Goal: Task Accomplishment & Management: Complete application form

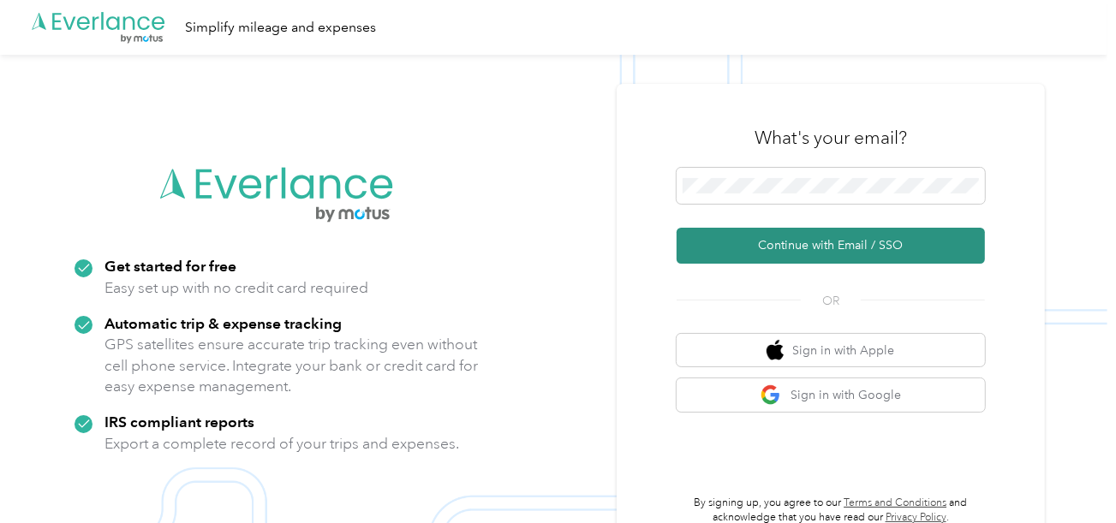
drag, startPoint x: 743, startPoint y: 221, endPoint x: 744, endPoint y: 236, distance: 15.5
click at [743, 224] on form "Continue with Email / SSO" at bounding box center [831, 216] width 308 height 96
click at [744, 246] on button "Continue with Email / SSO" at bounding box center [831, 246] width 308 height 36
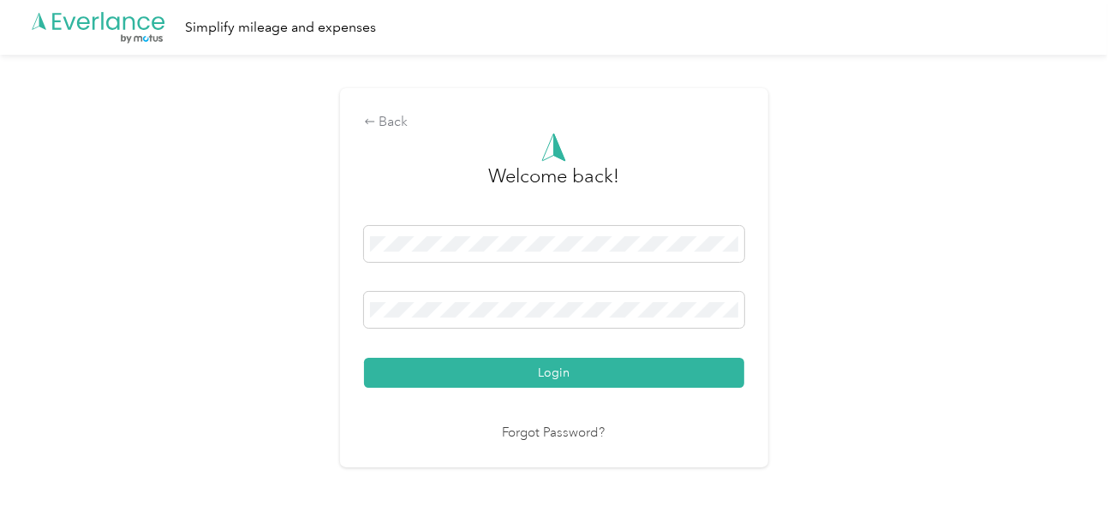
click at [557, 362] on button "Login" at bounding box center [554, 373] width 380 height 30
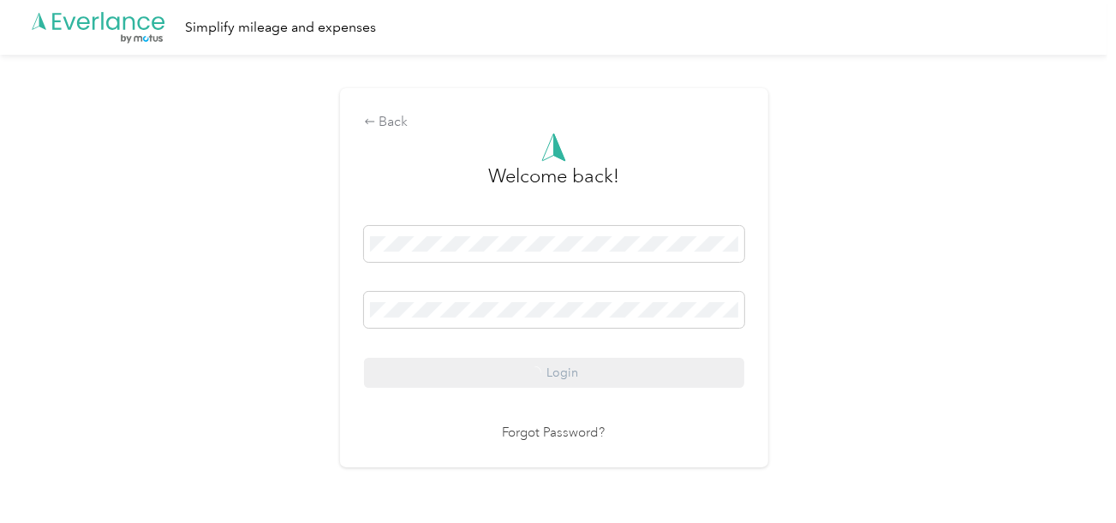
drag, startPoint x: 844, startPoint y: 308, endPoint x: 1078, endPoint y: 351, distance: 237.7
click at [844, 308] on div "Back Welcome back! Login Forgot Password?" at bounding box center [554, 285] width 1108 height 461
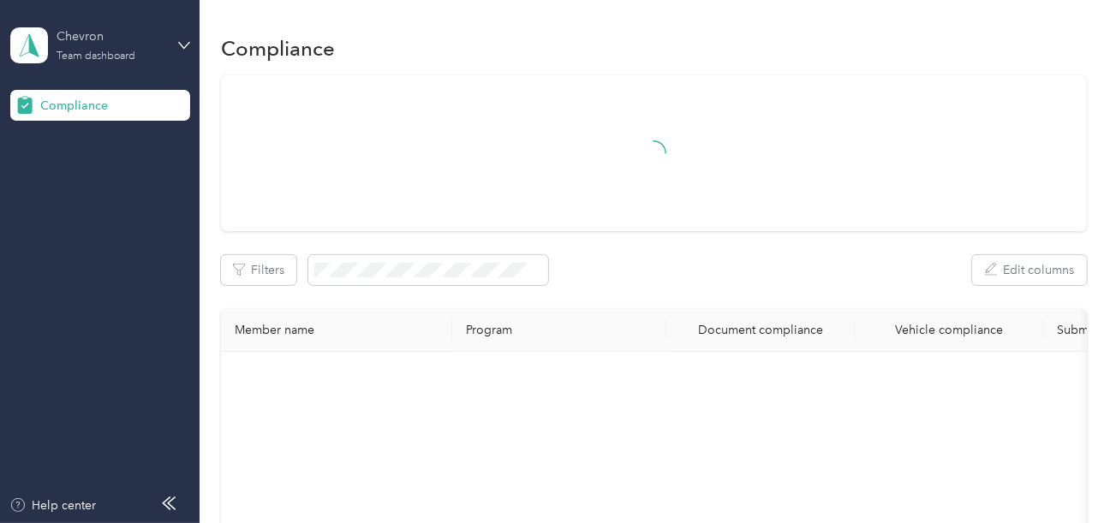
click at [124, 33] on div "Chevron" at bounding box center [110, 36] width 107 height 18
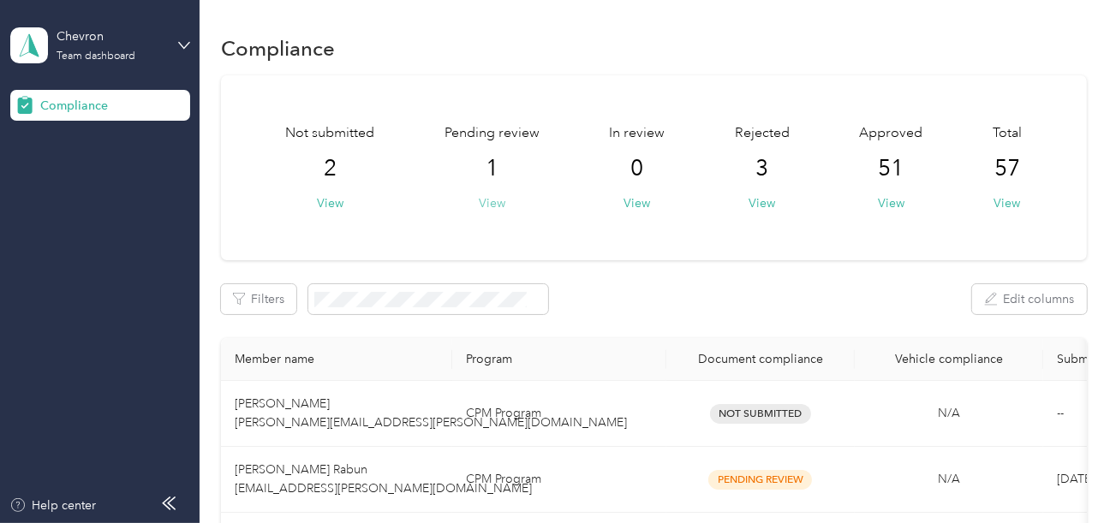
click at [482, 206] on button "View" at bounding box center [492, 203] width 27 height 18
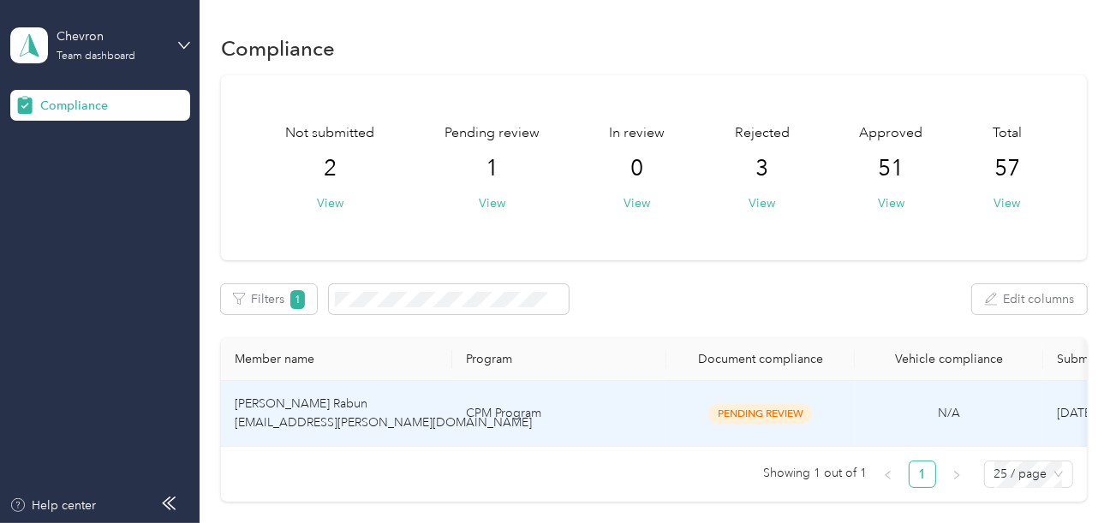
click at [522, 396] on td "CPM Program" at bounding box center [559, 414] width 214 height 66
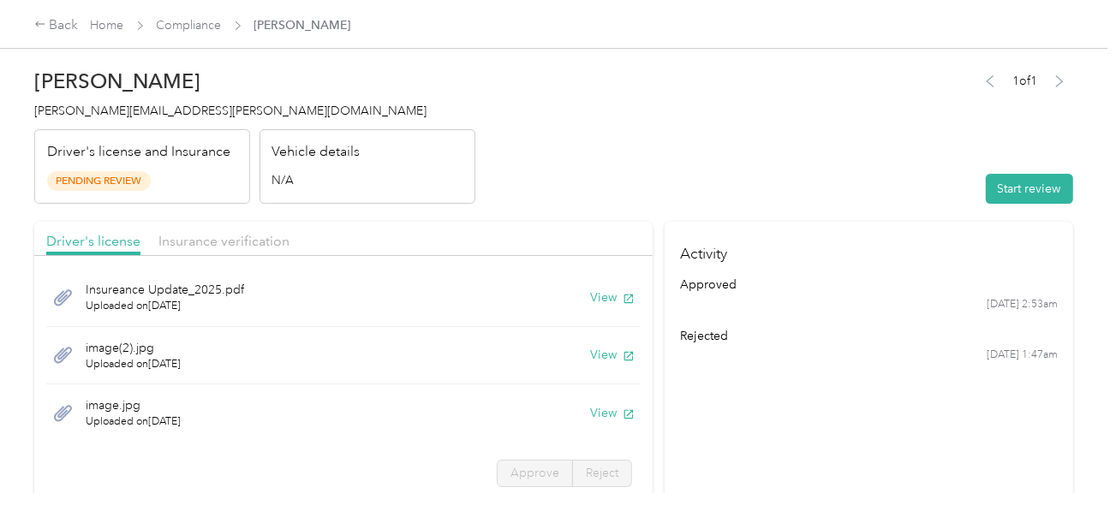
click at [842, 193] on header "[PERSON_NAME] Rabun [EMAIL_ADDRESS][PERSON_NAME][DOMAIN_NAME] Driver's license …" at bounding box center [553, 132] width 1039 height 144
click at [1013, 184] on button "Start review" at bounding box center [1029, 189] width 87 height 30
click at [777, 181] on header "[PERSON_NAME] Rabun [EMAIL_ADDRESS][PERSON_NAME][DOMAIN_NAME] Driver's license …" at bounding box center [553, 132] width 1039 height 144
drag, startPoint x: 587, startPoint y: 184, endPoint x: 606, endPoint y: 248, distance: 66.4
click at [586, 184] on header "[PERSON_NAME] Rabun [EMAIL_ADDRESS][PERSON_NAME][DOMAIN_NAME] Driver's license …" at bounding box center [553, 132] width 1039 height 144
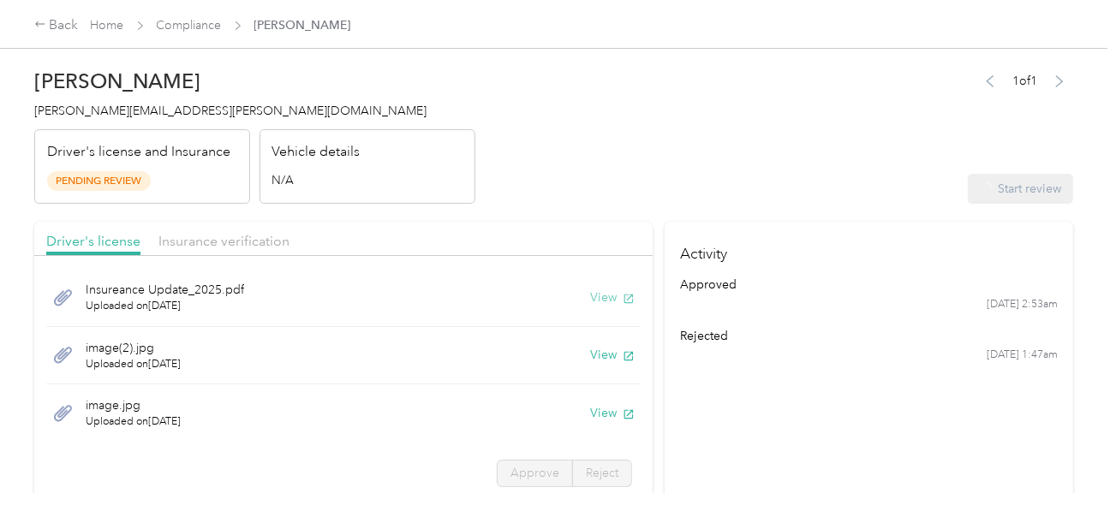
click at [590, 295] on button "View" at bounding box center [612, 298] width 45 height 18
drag, startPoint x: 581, startPoint y: 334, endPoint x: 583, endPoint y: 349, distance: 15.6
click at [581, 334] on div "image(2).jpg Uploaded on [DATE] View" at bounding box center [343, 356] width 594 height 58
click at [590, 349] on button "View" at bounding box center [612, 355] width 45 height 18
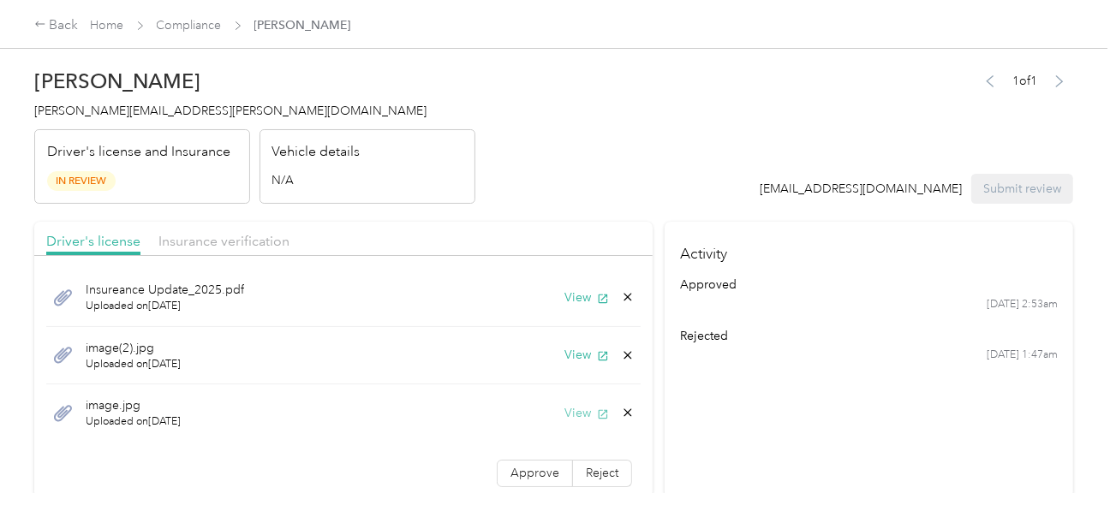
click at [568, 408] on button "View" at bounding box center [586, 413] width 45 height 18
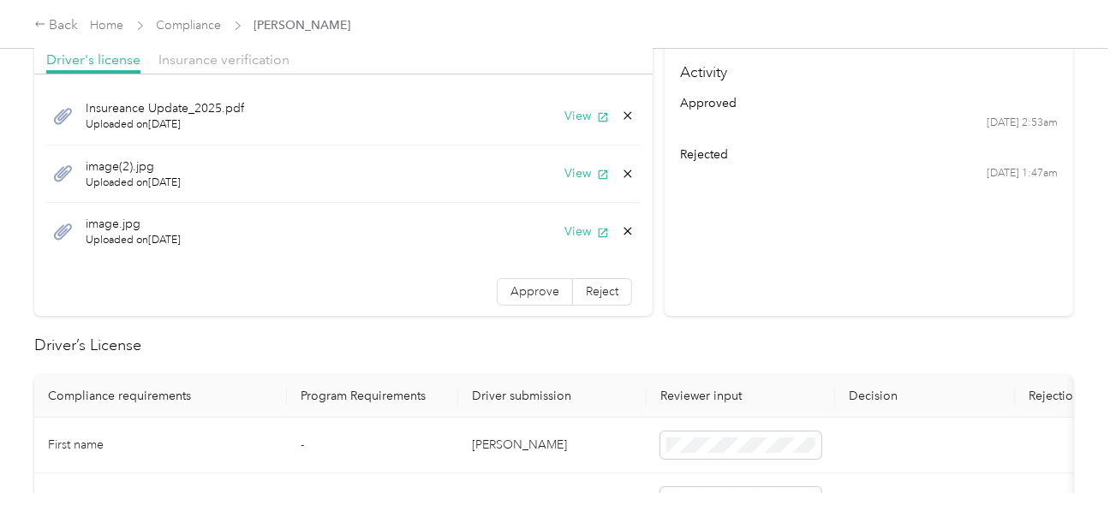
scroll to position [343, 0]
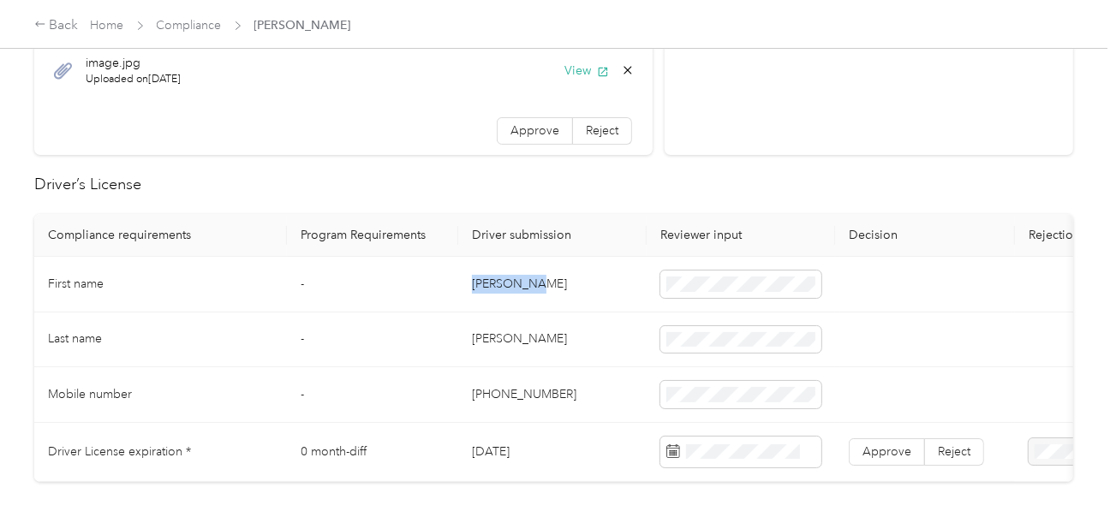
drag, startPoint x: 464, startPoint y: 280, endPoint x: 657, endPoint y: 282, distance: 192.7
click at [592, 282] on td "[PERSON_NAME]" at bounding box center [552, 285] width 188 height 56
copy td "[PERSON_NAME]"
click at [478, 338] on td "[PERSON_NAME]" at bounding box center [552, 341] width 188 height 56
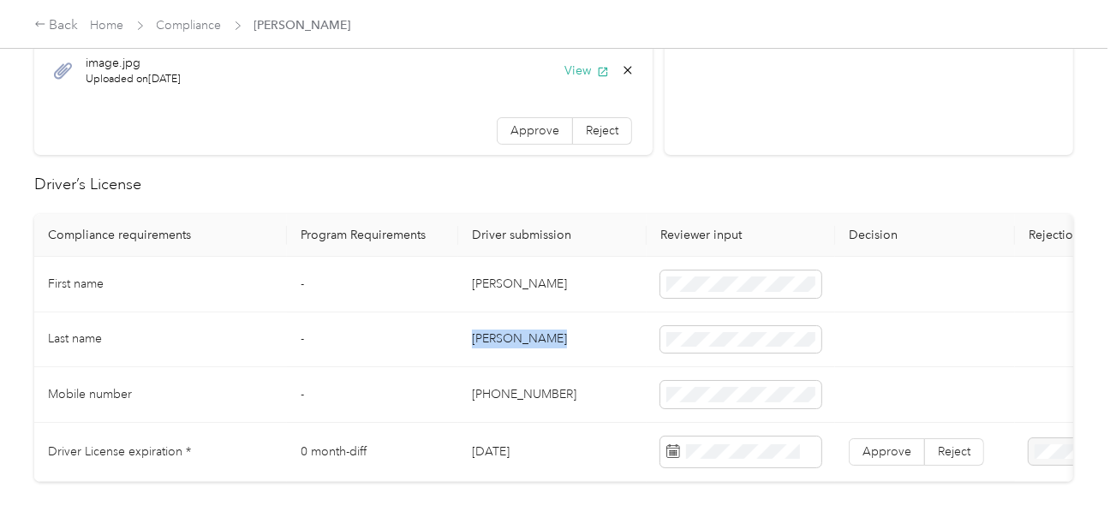
copy td "[PERSON_NAME]"
click at [480, 337] on td "[PERSON_NAME]" at bounding box center [552, 341] width 188 height 56
drag, startPoint x: 608, startPoint y: 373, endPoint x: 1070, endPoint y: 373, distance: 461.7
click at [624, 373] on td "[PHONE_NUMBER]" at bounding box center [552, 395] width 188 height 56
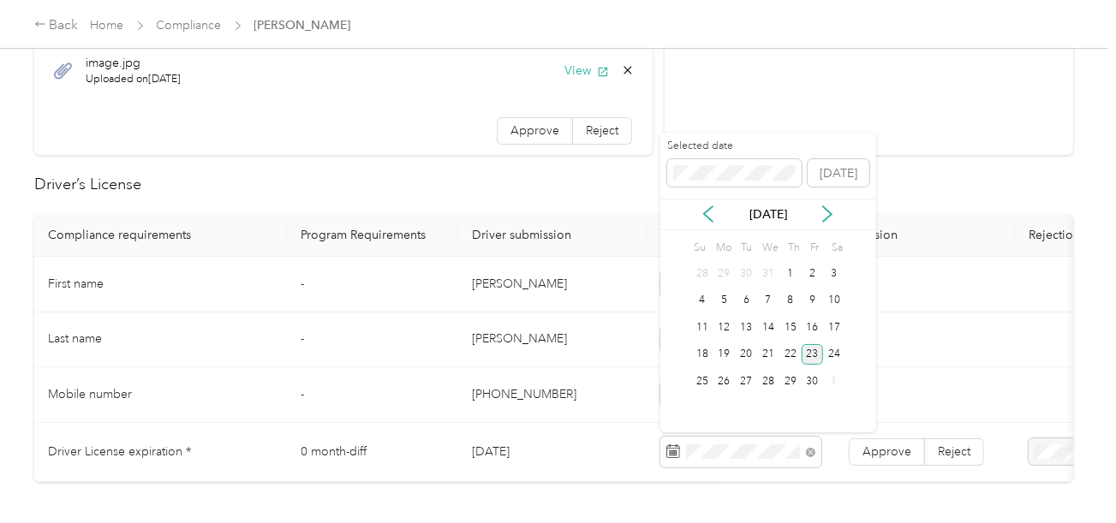
click at [816, 357] on div "23" at bounding box center [813, 354] width 22 height 21
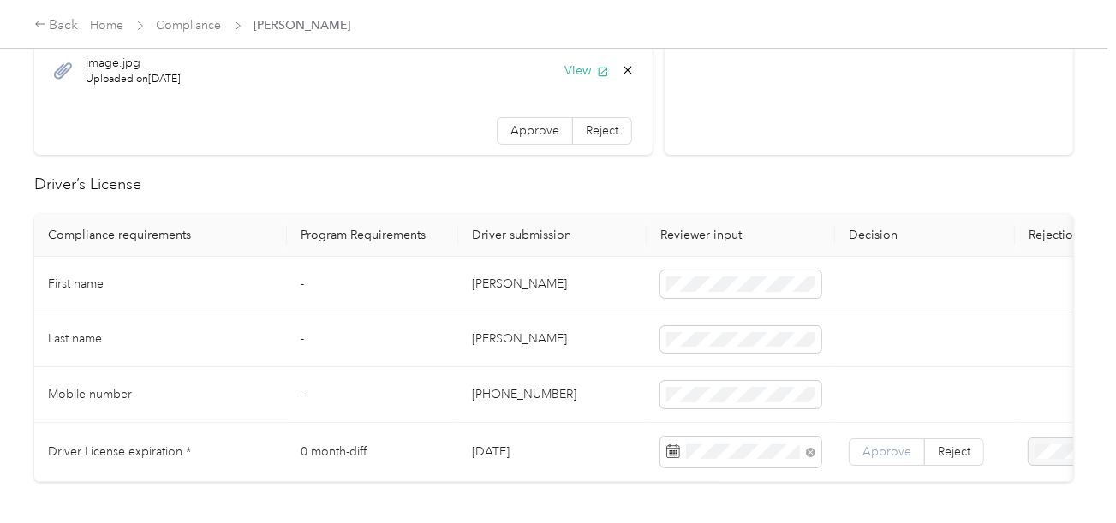
drag, startPoint x: 883, startPoint y: 443, endPoint x: 901, endPoint y: 438, distance: 18.7
click at [884, 445] on span "Approve" at bounding box center [887, 452] width 49 height 15
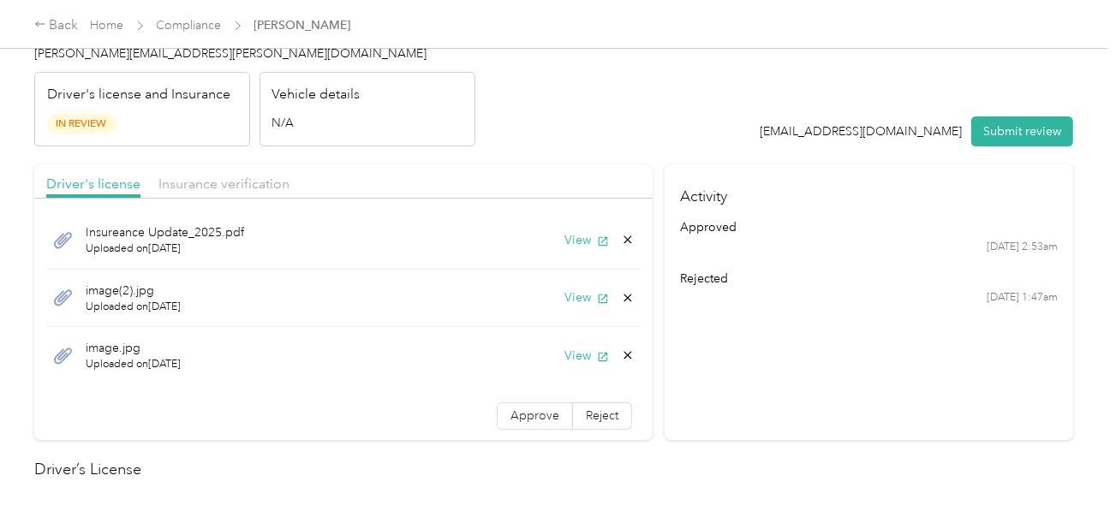
scroll to position [0, 0]
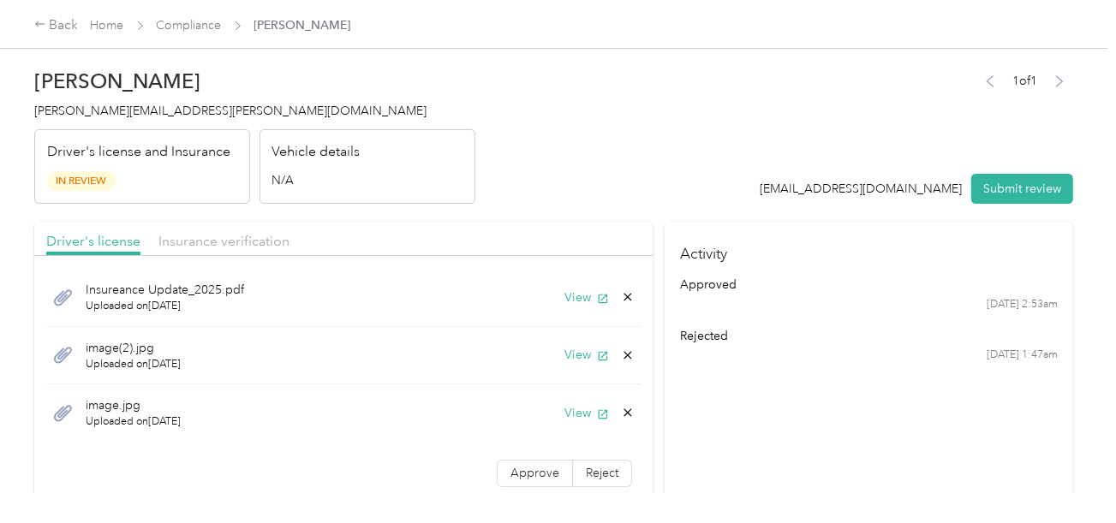
drag, startPoint x: 272, startPoint y: 248, endPoint x: 556, endPoint y: 190, distance: 289.3
click at [273, 248] on span "Insurance verification" at bounding box center [223, 241] width 131 height 16
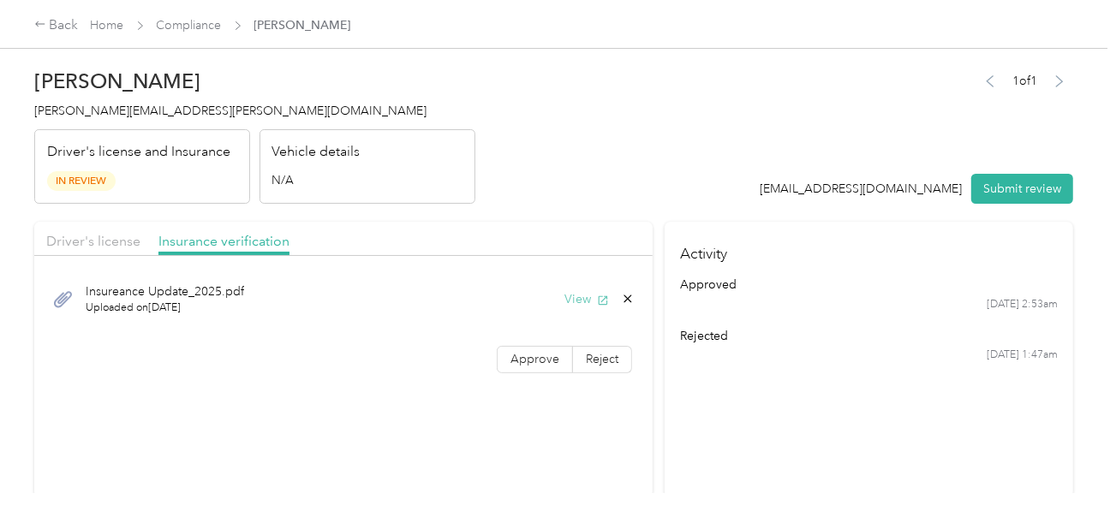
click at [569, 294] on button "View" at bounding box center [586, 299] width 45 height 18
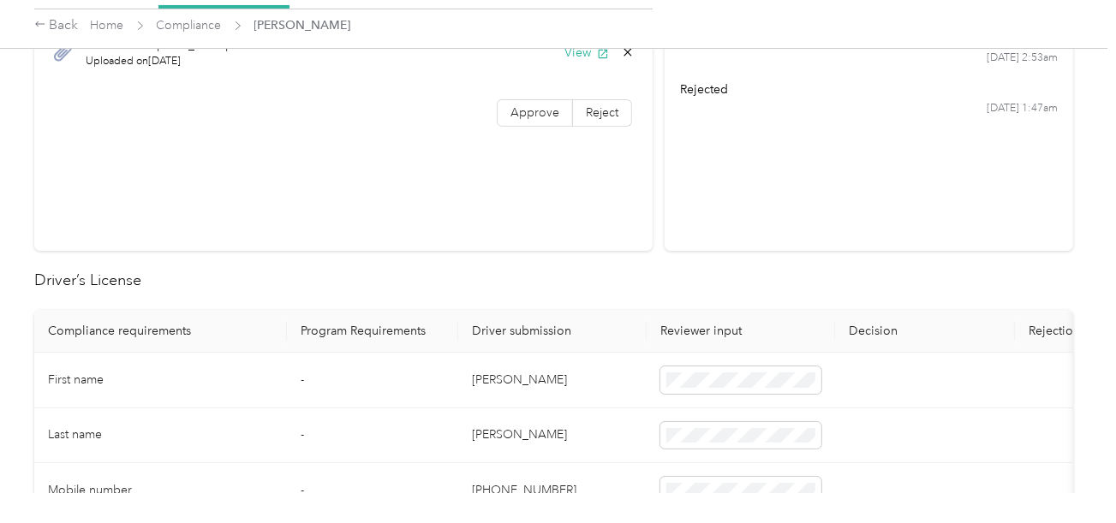
scroll to position [685, 0]
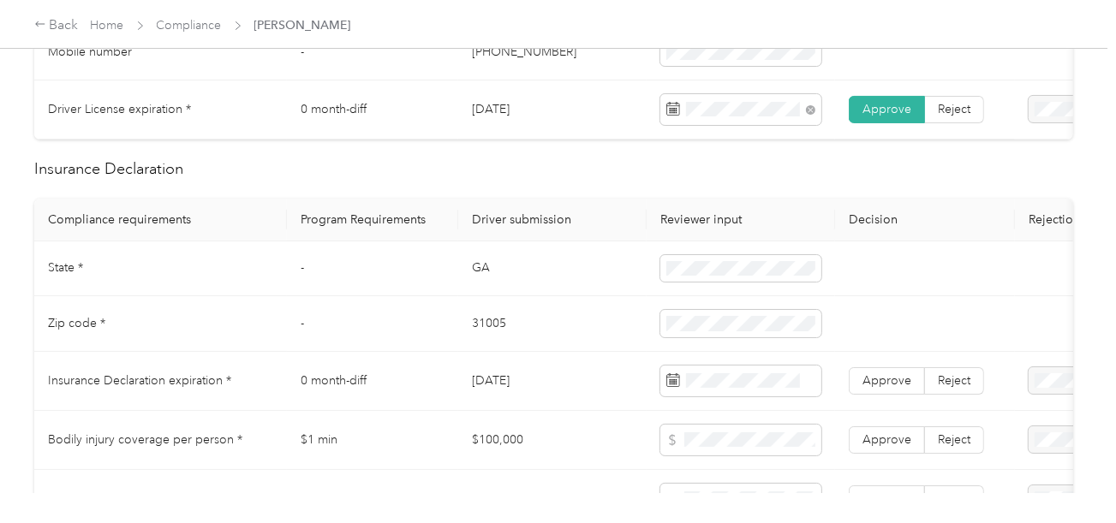
click at [484, 278] on td "GA" at bounding box center [552, 270] width 188 height 56
copy td "GA"
click at [474, 342] on td "31005" at bounding box center [552, 324] width 188 height 56
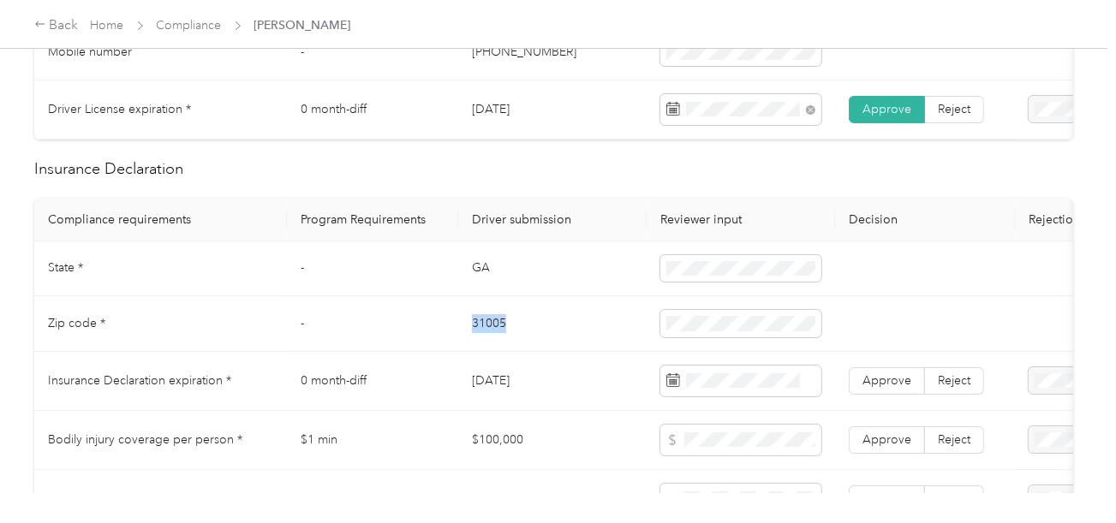
copy td "31005"
click at [678, 337] on span at bounding box center [740, 323] width 161 height 27
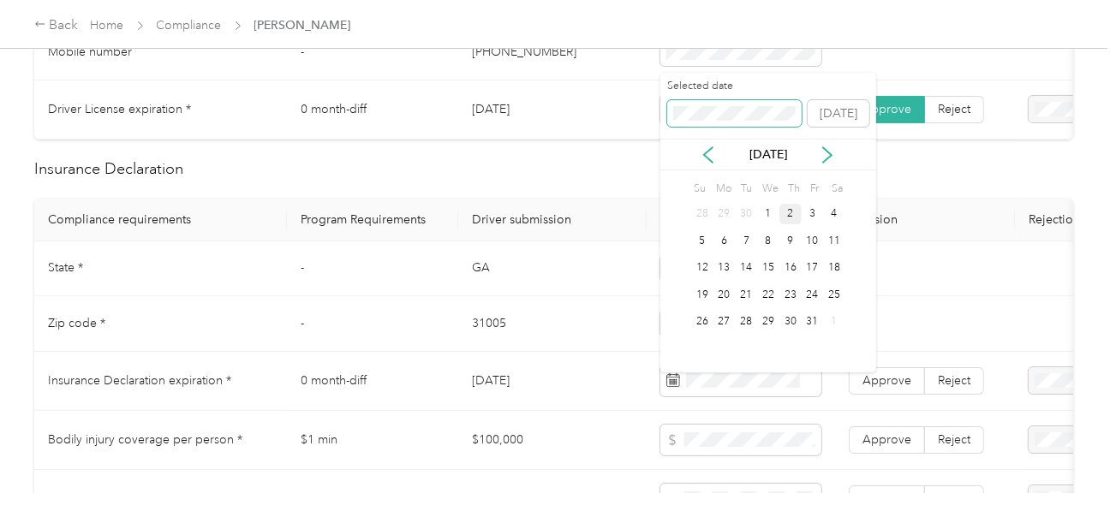
click at [712, 104] on span at bounding box center [734, 113] width 135 height 27
click at [773, 247] on div "8" at bounding box center [768, 240] width 22 height 21
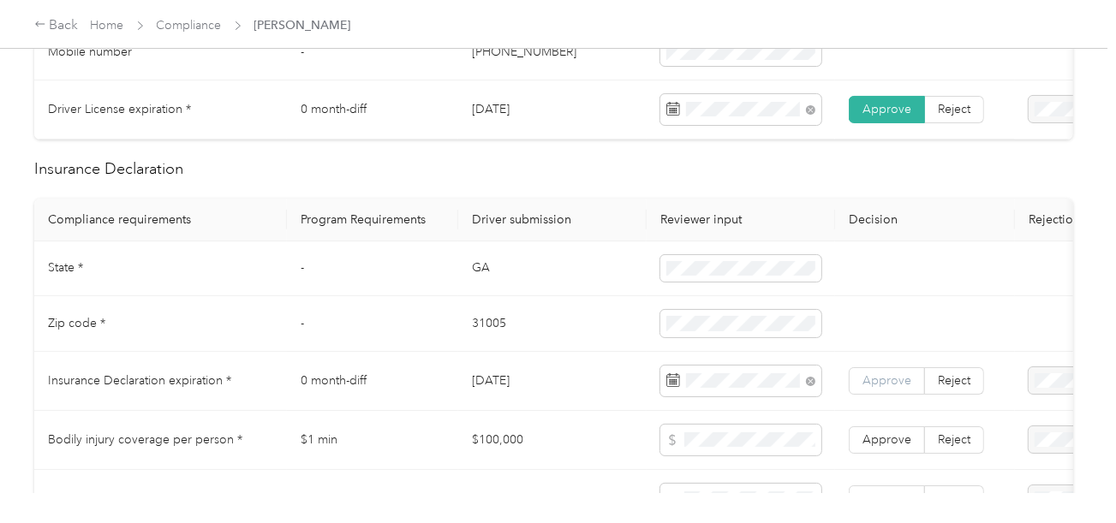
click at [875, 386] on span "Approve" at bounding box center [887, 380] width 49 height 15
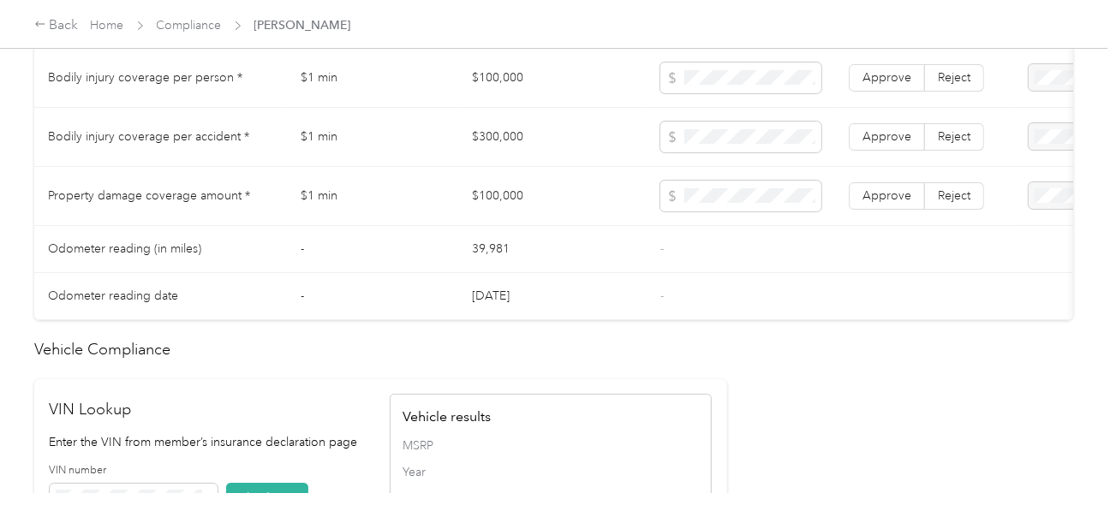
scroll to position [1370, 0]
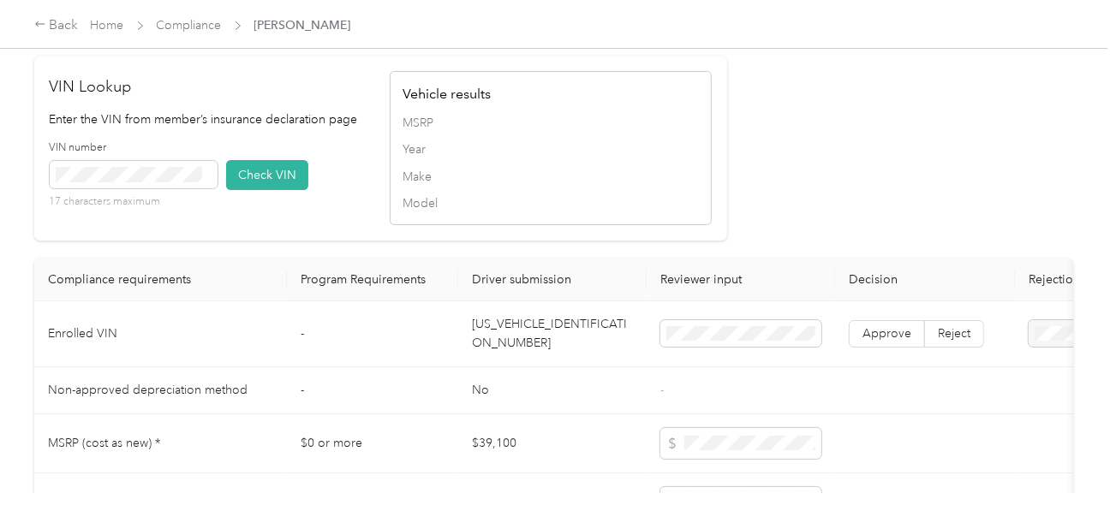
click at [529, 353] on td "[US_VEHICLE_IDENTIFICATION_NUMBER]" at bounding box center [552, 335] width 188 height 66
copy td "[US_VEHICLE_IDENTIFICATION_NUMBER]"
click at [155, 184] on span at bounding box center [134, 174] width 168 height 27
click at [242, 190] on button "Check VIN" at bounding box center [267, 175] width 82 height 30
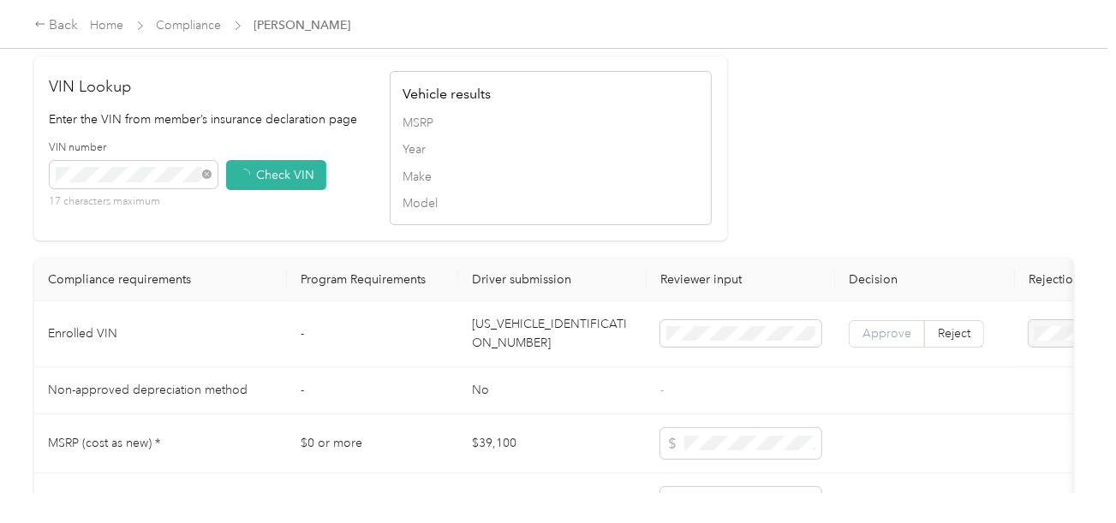
drag, startPoint x: 691, startPoint y: 205, endPoint x: 879, endPoint y: 341, distance: 231.8
click at [697, 207] on div "Vehicle results MSRP Year Make Model" at bounding box center [551, 148] width 322 height 154
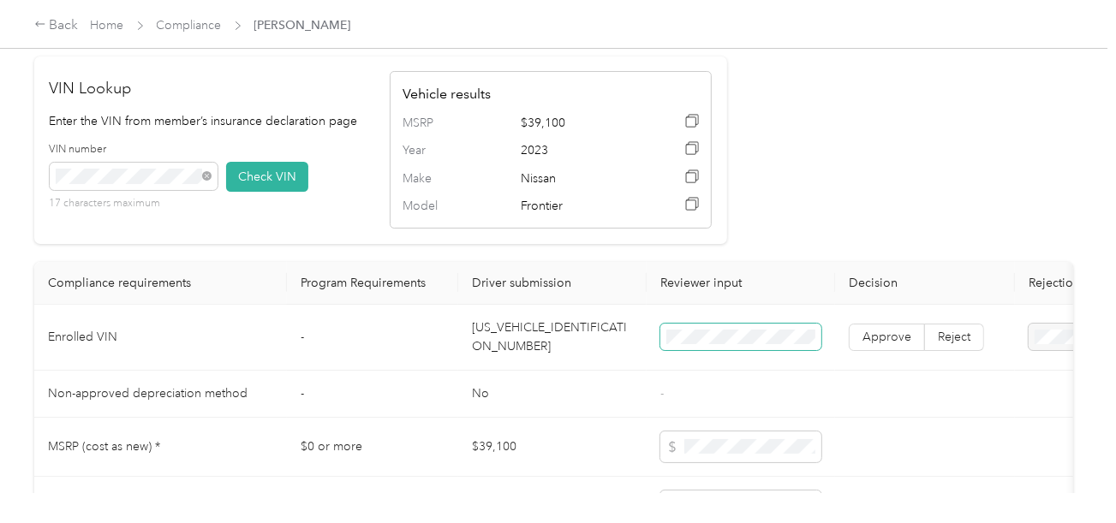
drag, startPoint x: 893, startPoint y: 345, endPoint x: 811, endPoint y: 364, distance: 83.5
click at [893, 344] on span "Approve" at bounding box center [887, 337] width 49 height 15
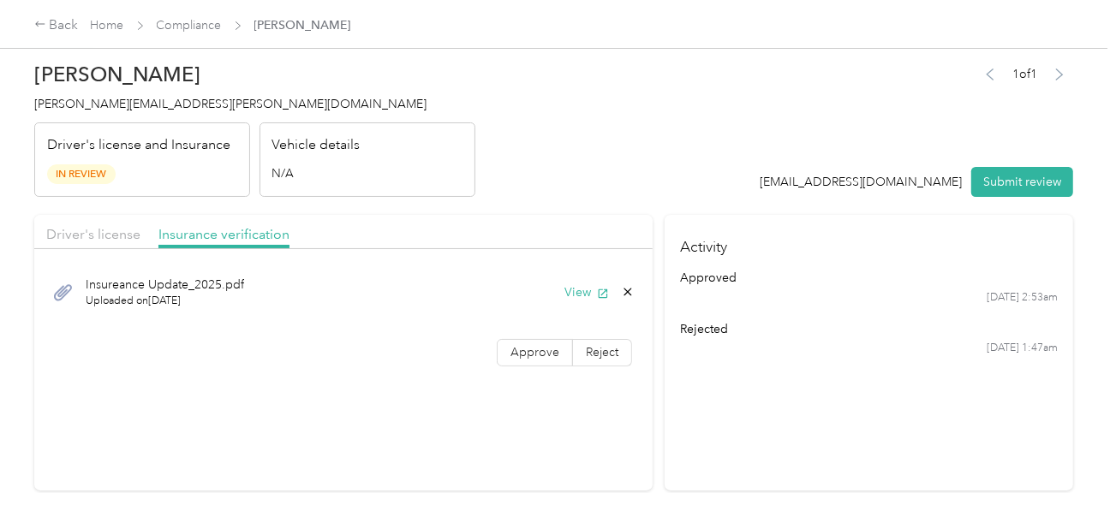
scroll to position [0, 0]
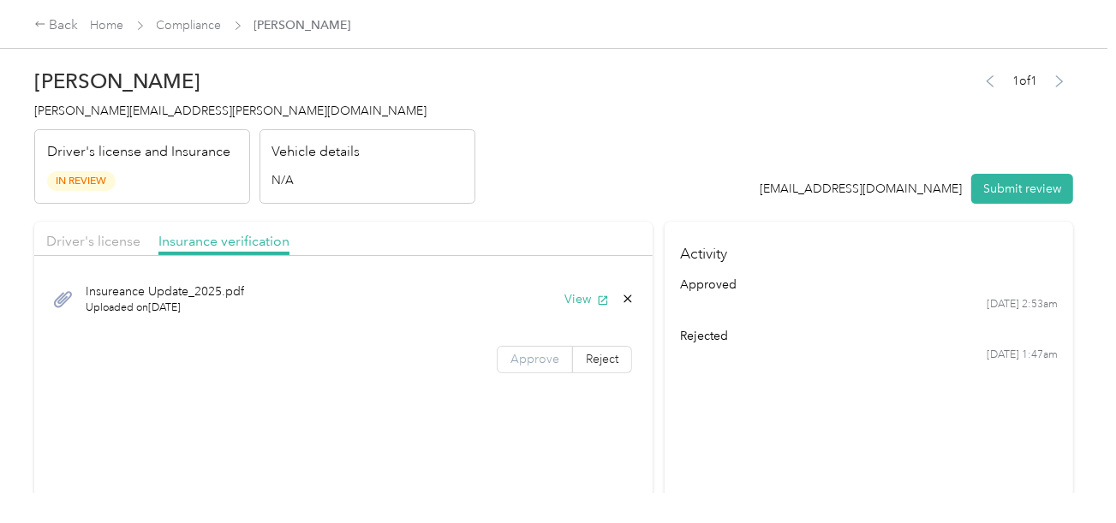
click at [525, 352] on span "Approve" at bounding box center [535, 359] width 49 height 15
drag, startPoint x: 242, startPoint y: 355, endPoint x: 110, endPoint y: 292, distance: 146.0
click at [241, 353] on div "Approve Reject" at bounding box center [343, 359] width 618 height 27
click at [93, 248] on span "Driver's license" at bounding box center [93, 241] width 94 height 16
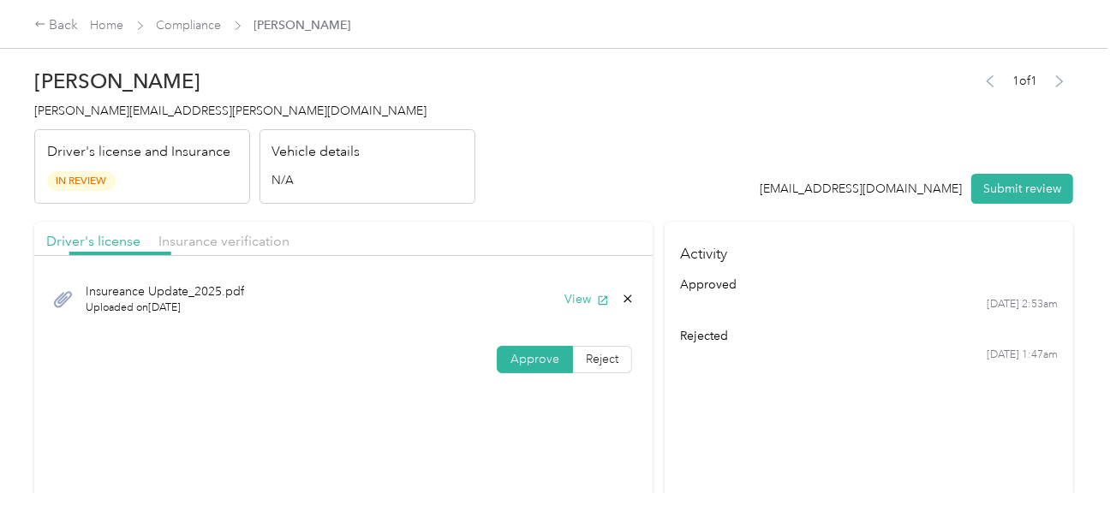
drag, startPoint x: 557, startPoint y: 175, endPoint x: 562, endPoint y: 195, distance: 21.2
click at [557, 175] on header "[PERSON_NAME] Rabun [EMAIL_ADDRESS][PERSON_NAME][DOMAIN_NAME] Driver's license …" at bounding box center [553, 132] width 1039 height 144
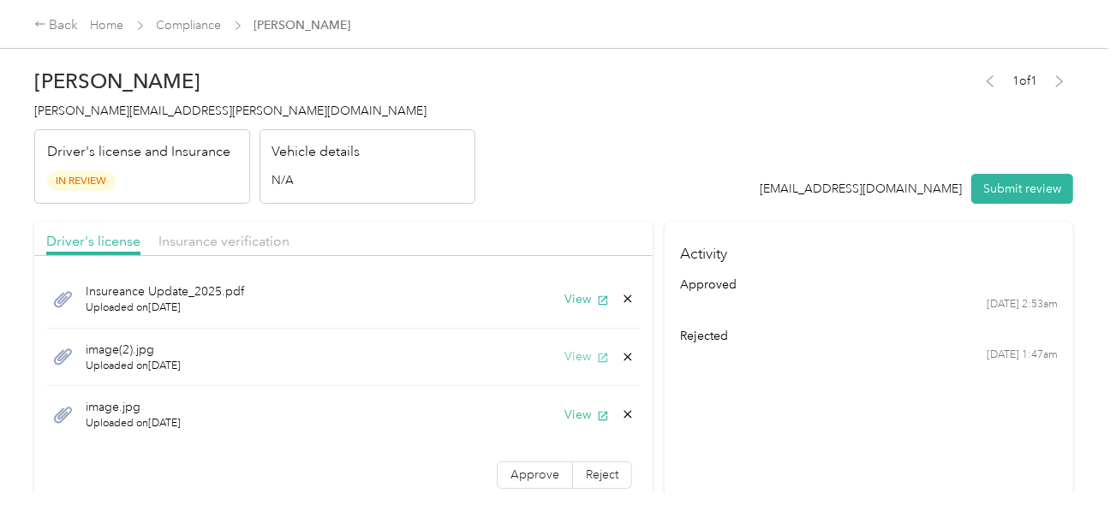
click at [579, 355] on button "View" at bounding box center [586, 357] width 45 height 18
click at [564, 296] on button "View" at bounding box center [586, 299] width 45 height 18
click at [621, 296] on icon at bounding box center [628, 299] width 14 height 14
click at [575, 300] on button "Yes" at bounding box center [569, 311] width 33 height 27
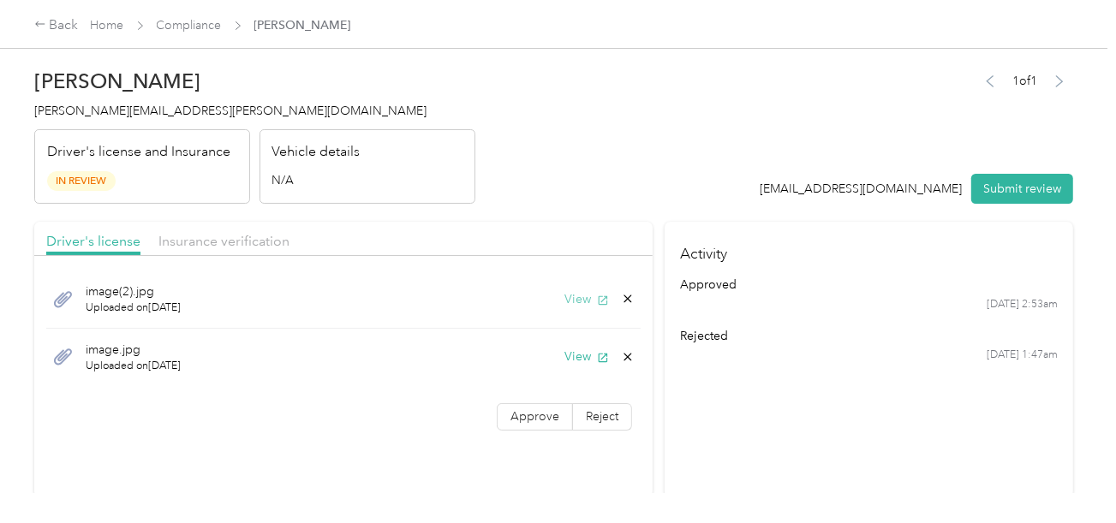
click at [575, 298] on button "View" at bounding box center [586, 299] width 45 height 18
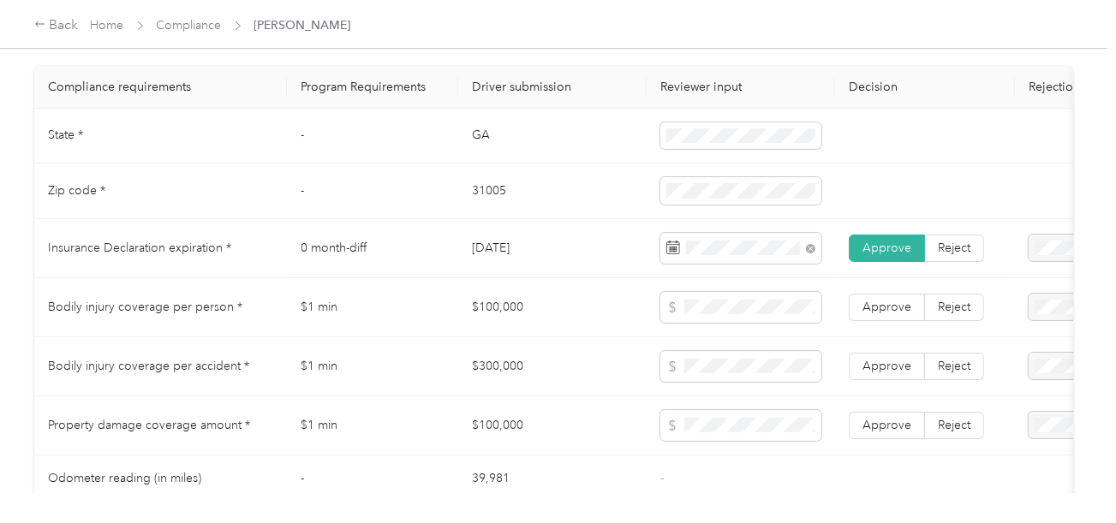
scroll to position [992, 0]
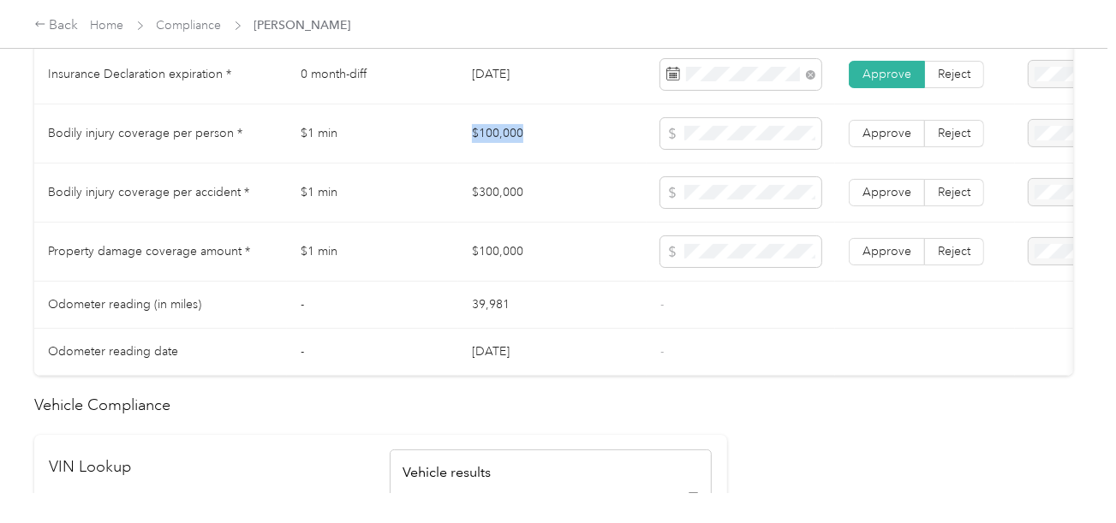
copy td "$100,000"
drag, startPoint x: 469, startPoint y: 152, endPoint x: 670, endPoint y: 138, distance: 201.8
click at [548, 138] on td "$100,000" at bounding box center [552, 133] width 188 height 59
click at [742, 247] on td at bounding box center [741, 252] width 188 height 59
drag, startPoint x: 445, startPoint y: 194, endPoint x: 664, endPoint y: 193, distance: 218.4
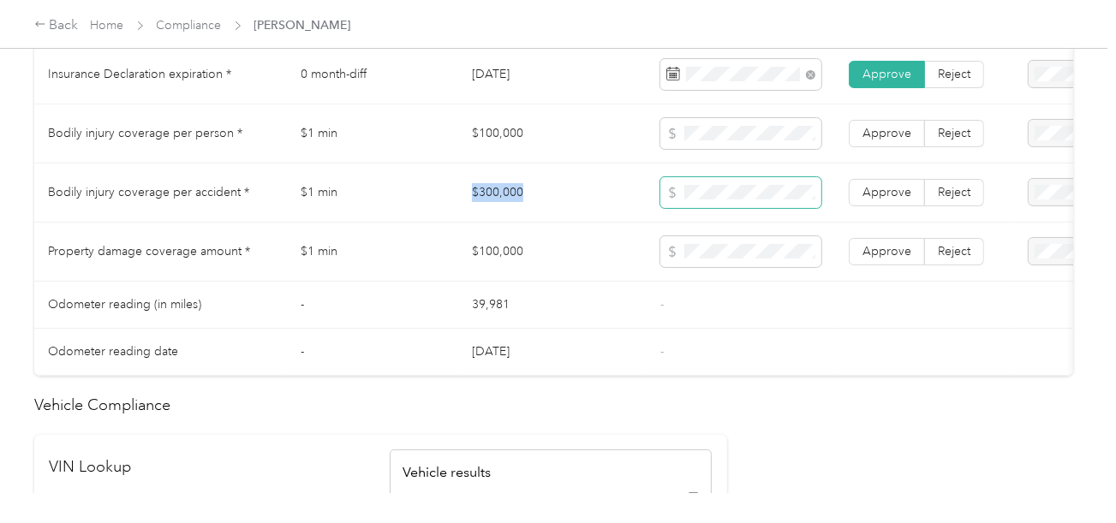
click at [571, 183] on tr "Bodily injury coverage per accident * $1 min $300,000 Approve Reject" at bounding box center [638, 193] width 1208 height 59
click at [901, 200] on span "Approve" at bounding box center [887, 192] width 49 height 15
click at [894, 147] on label "Approve" at bounding box center [887, 133] width 76 height 27
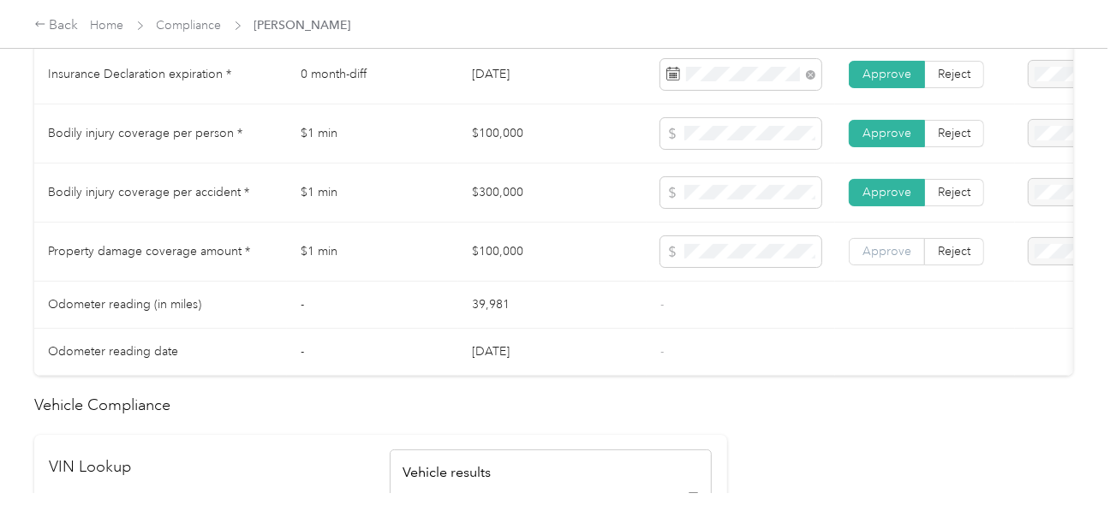
click at [897, 253] on span "Approve" at bounding box center [887, 251] width 49 height 15
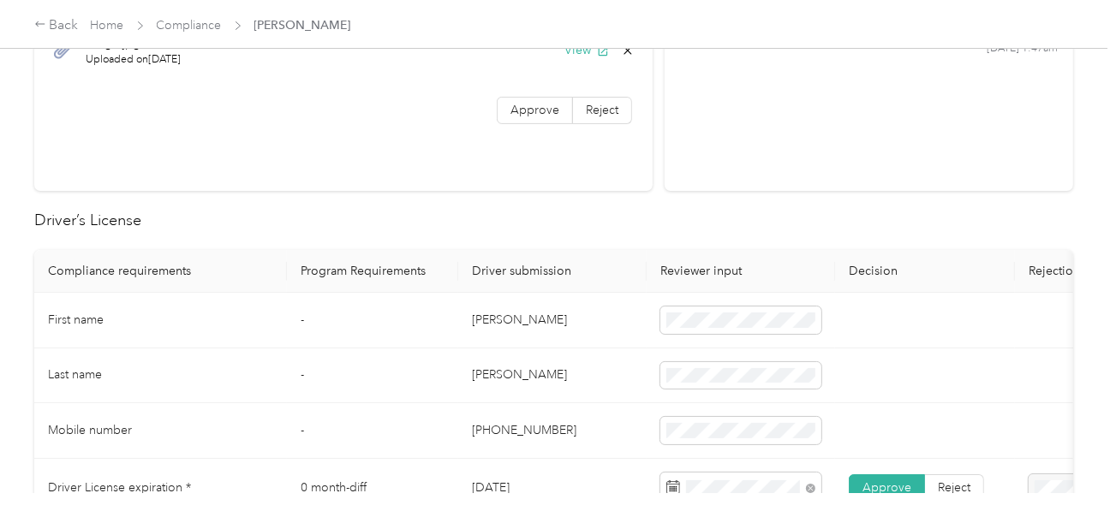
scroll to position [0, 0]
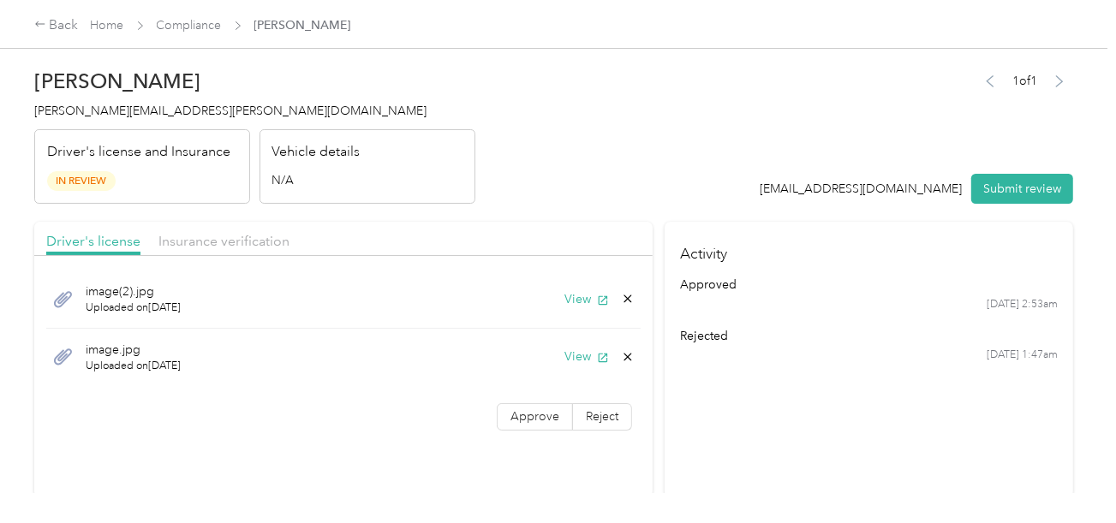
drag, startPoint x: 520, startPoint y: 421, endPoint x: 557, endPoint y: 391, distance: 47.5
click at [528, 420] on span "Approve" at bounding box center [535, 416] width 49 height 15
click at [737, 196] on header "[PERSON_NAME] Rabun [EMAIL_ADDRESS][PERSON_NAME][DOMAIN_NAME] Driver's license …" at bounding box center [553, 132] width 1039 height 144
click at [981, 191] on button "Submit review" at bounding box center [1022, 189] width 102 height 30
click at [526, 403] on div "Approve Reject" at bounding box center [565, 417] width 137 height 29
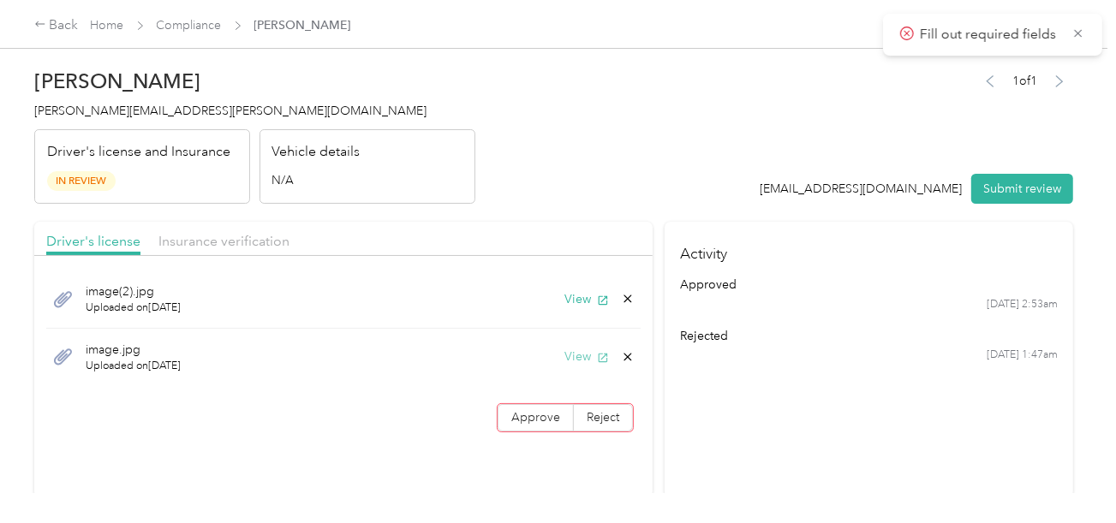
click at [538, 408] on label "Approve" at bounding box center [536, 417] width 76 height 27
click at [695, 222] on h4 "Activity" at bounding box center [869, 249] width 409 height 54
click at [1042, 194] on button "Submit review" at bounding box center [1022, 189] width 102 height 30
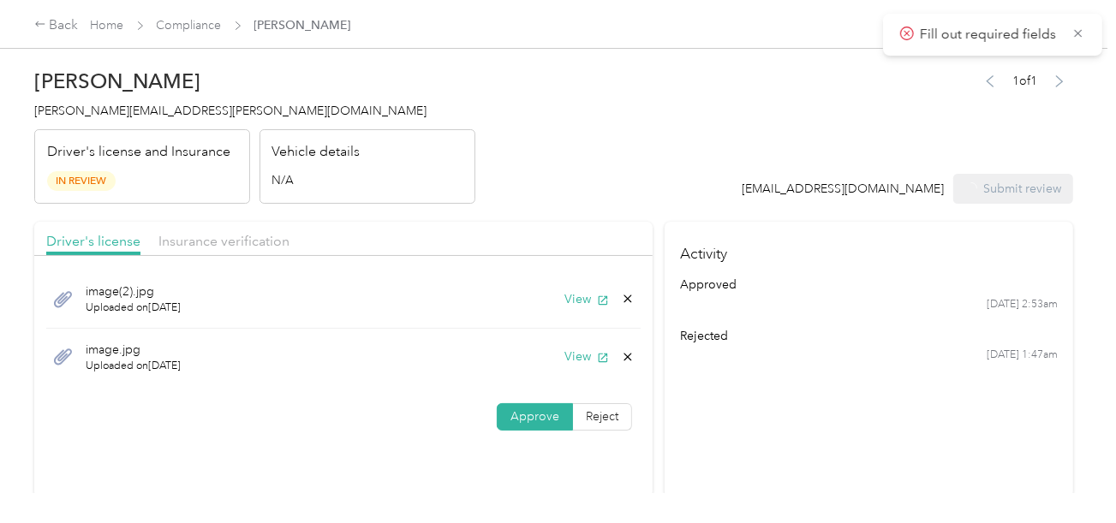
drag, startPoint x: 689, startPoint y: 148, endPoint x: 618, endPoint y: 147, distance: 70.2
click at [685, 147] on header "[PERSON_NAME] Rabun [EMAIL_ADDRESS][PERSON_NAME][DOMAIN_NAME] Driver's license …" at bounding box center [553, 132] width 1039 height 144
click at [88, 102] on h4 "[PERSON_NAME][EMAIL_ADDRESS][PERSON_NAME][DOMAIN_NAME]" at bounding box center [254, 111] width 441 height 18
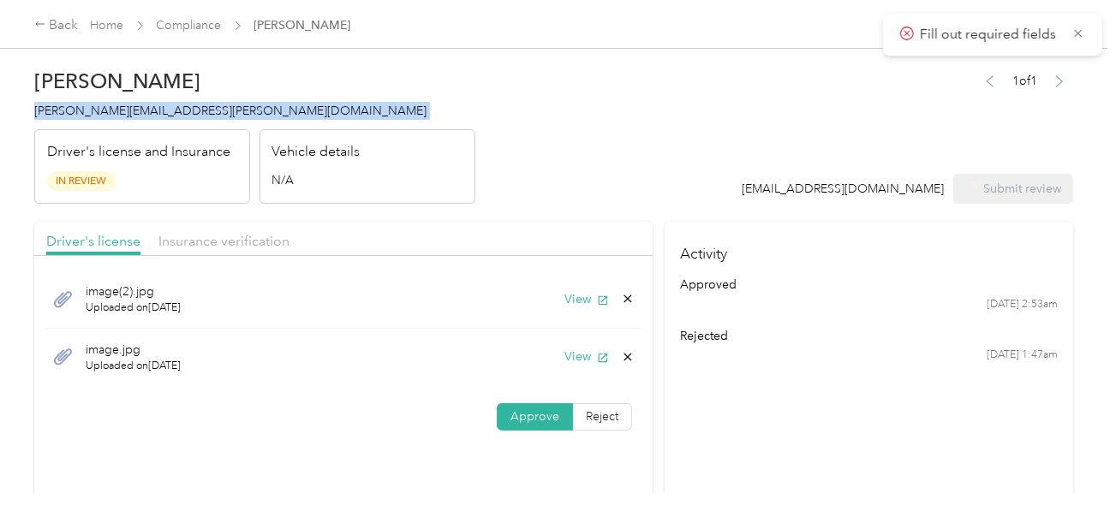
click at [88, 102] on h4 "[PERSON_NAME][EMAIL_ADDRESS][PERSON_NAME][DOMAIN_NAME]" at bounding box center [254, 111] width 441 height 18
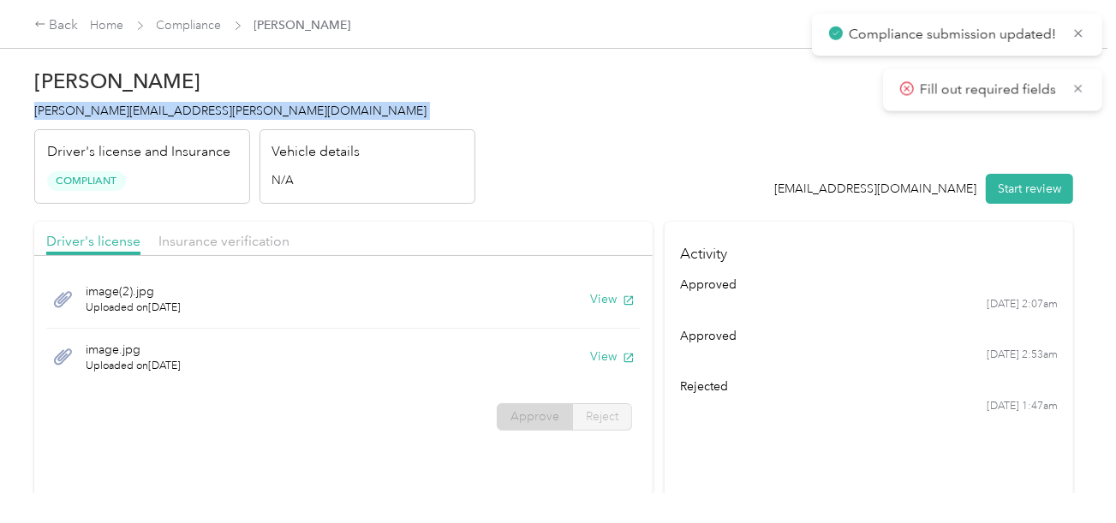
copy span "[PERSON_NAME][EMAIL_ADDRESS][PERSON_NAME][DOMAIN_NAME]"
click at [198, 27] on link "Compliance" at bounding box center [189, 25] width 65 height 15
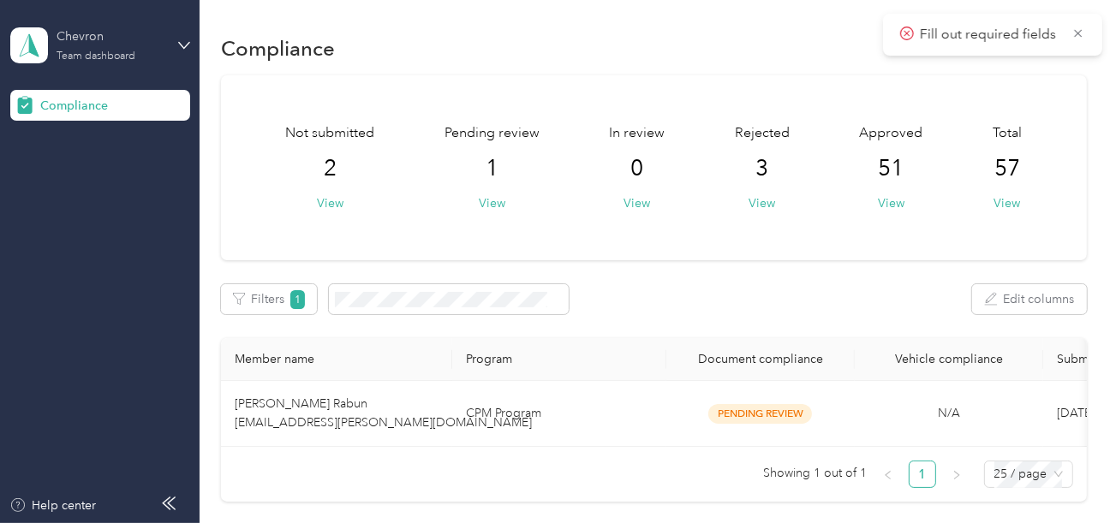
drag, startPoint x: 127, startPoint y: 35, endPoint x: 138, endPoint y: 57, distance: 24.1
click at [128, 40] on div "Chevron" at bounding box center [110, 36] width 107 height 18
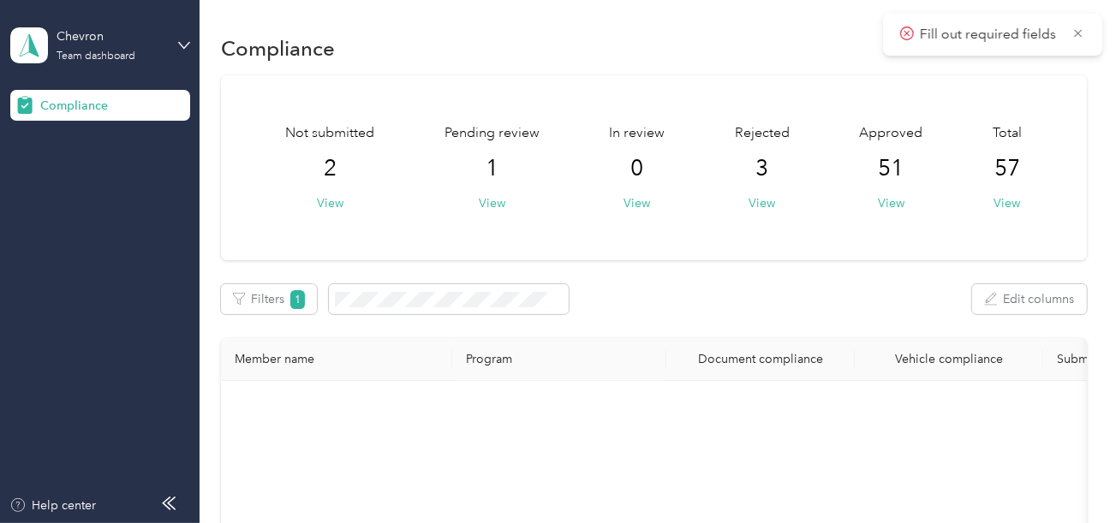
click at [103, 169] on div "Log out" at bounding box center [190, 179] width 337 height 30
